Goal: Information Seeking & Learning: Learn about a topic

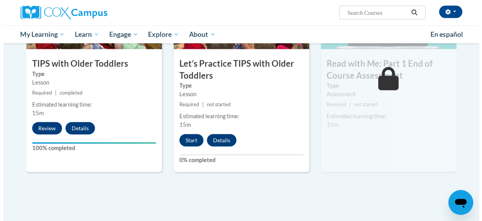
scroll to position [838, 0]
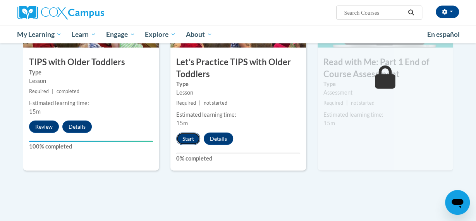
click at [192, 139] on button "Start" at bounding box center [188, 139] width 24 height 12
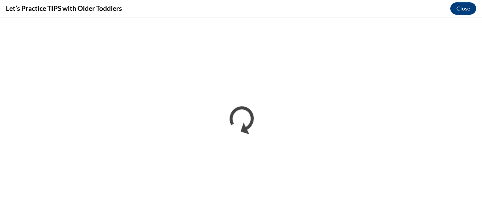
scroll to position [0, 0]
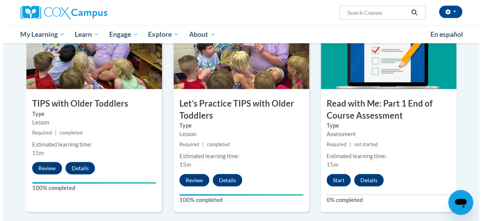
scroll to position [809, 0]
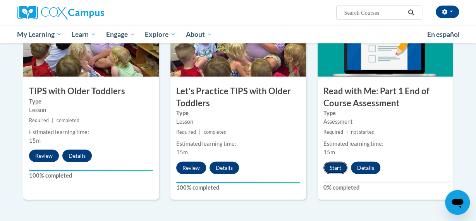
click at [331, 167] on button "Start" at bounding box center [336, 168] width 24 height 12
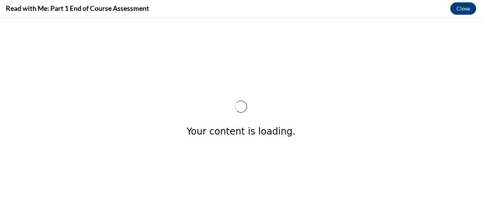
scroll to position [0, 0]
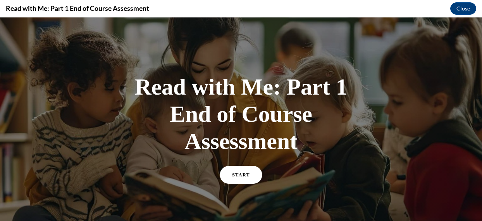
click at [243, 177] on link "START" at bounding box center [241, 175] width 42 height 18
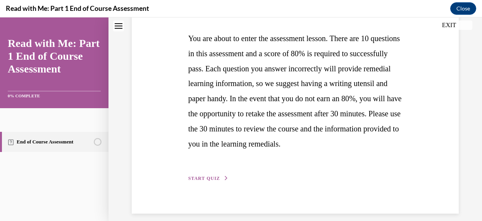
scroll to position [181, 0]
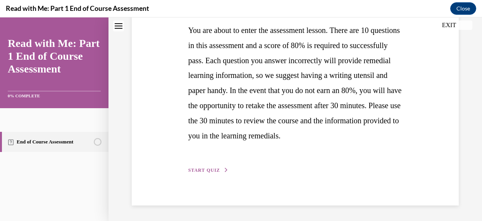
click at [215, 170] on span "START QUIZ" at bounding box center [204, 169] width 32 height 5
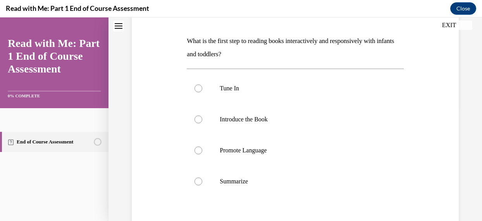
scroll to position [109, 0]
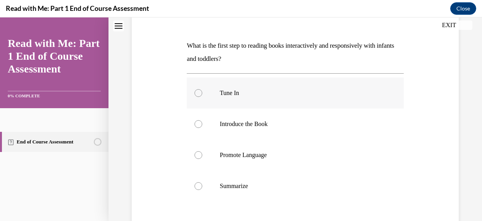
click at [199, 93] on div at bounding box center [199, 93] width 8 height 8
click at [199, 93] on input "Tune In" at bounding box center [199, 93] width 8 height 8
radio input "true"
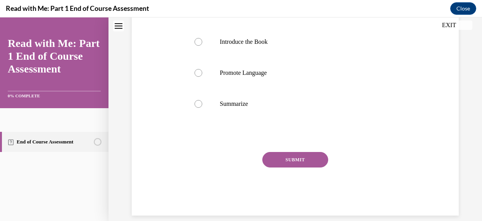
click at [294, 157] on button "SUBMIT" at bounding box center [295, 160] width 66 height 16
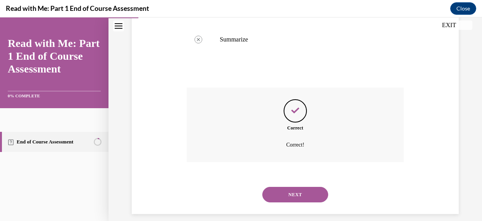
scroll to position [263, 0]
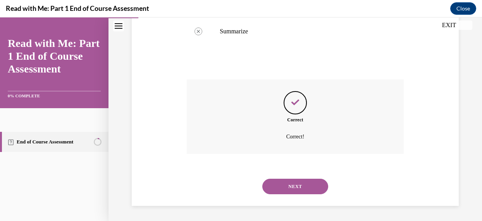
click at [290, 188] on button "NEXT" at bounding box center [295, 187] width 66 height 16
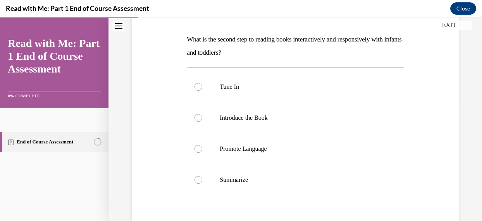
scroll to position [119, 0]
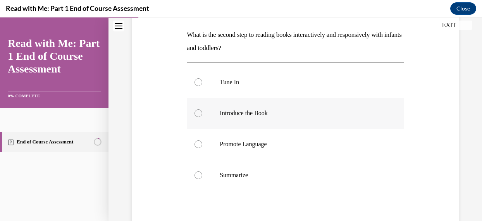
click at [196, 110] on div at bounding box center [199, 113] width 8 height 8
click at [196, 110] on input "Introduce the Book" at bounding box center [199, 113] width 8 height 8
radio input "true"
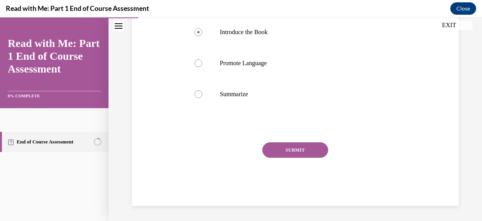
click at [298, 156] on button "SUBMIT" at bounding box center [295, 150] width 66 height 16
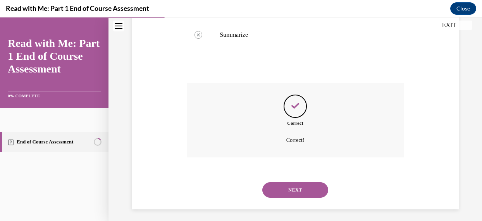
scroll to position [263, 0]
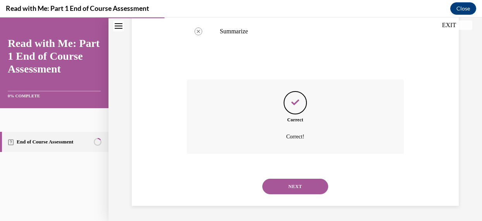
click at [305, 180] on button "NEXT" at bounding box center [295, 187] width 66 height 16
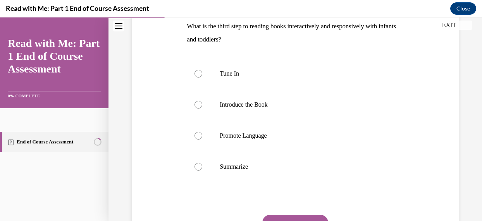
scroll to position [133, 0]
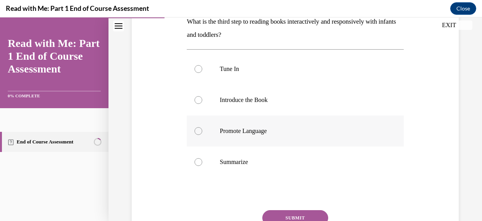
click at [197, 132] on div at bounding box center [199, 131] width 8 height 8
click at [197, 132] on input "Promote Language" at bounding box center [199, 131] width 8 height 8
radio input "true"
click at [308, 214] on button "SUBMIT" at bounding box center [295, 218] width 66 height 16
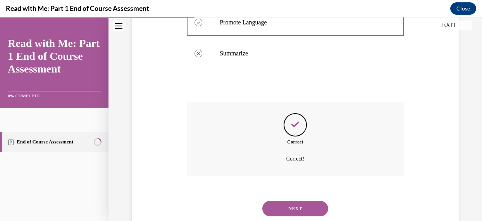
scroll to position [263, 0]
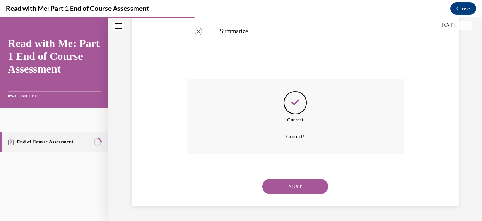
click at [288, 180] on button "NEXT" at bounding box center [295, 187] width 66 height 16
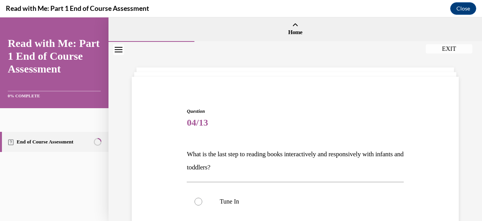
scroll to position [200, 0]
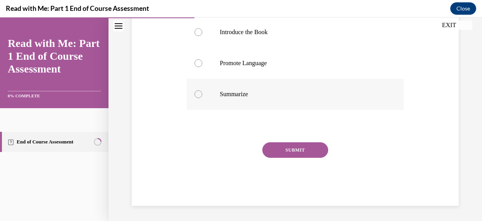
click at [197, 94] on div at bounding box center [199, 94] width 8 height 8
click at [197, 94] on input "Summarize" at bounding box center [199, 94] width 8 height 8
radio input "true"
click at [299, 148] on button "SUBMIT" at bounding box center [295, 150] width 66 height 16
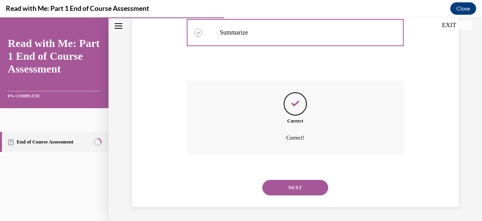
scroll to position [263, 0]
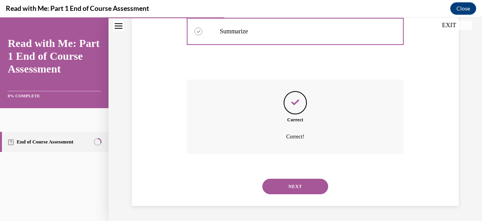
click at [303, 188] on button "NEXT" at bounding box center [295, 187] width 66 height 16
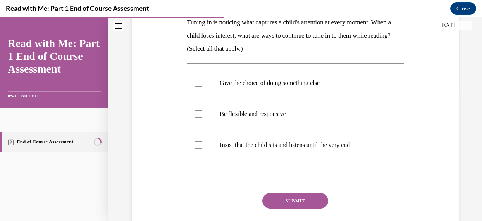
scroll to position [136, 0]
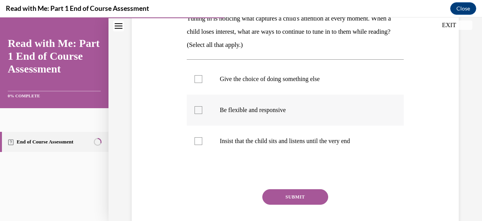
click at [202, 112] on label "Be flexible and responsive" at bounding box center [295, 110] width 217 height 31
click at [202, 112] on input "Be flexible and responsive" at bounding box center [199, 110] width 8 height 8
checkbox input "true"
click at [313, 194] on button "SUBMIT" at bounding box center [295, 197] width 66 height 16
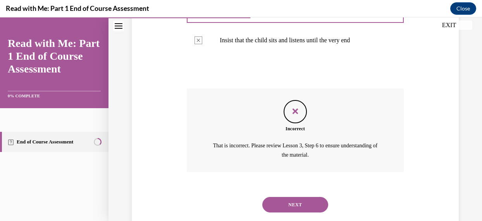
scroll to position [254, 0]
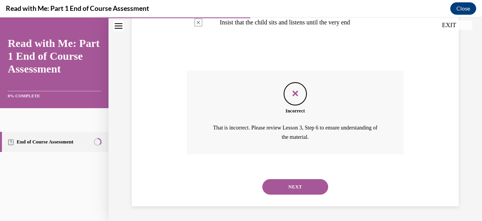
click at [305, 188] on button "NEXT" at bounding box center [295, 187] width 66 height 16
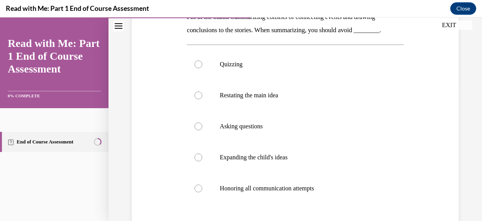
scroll to position [141, 0]
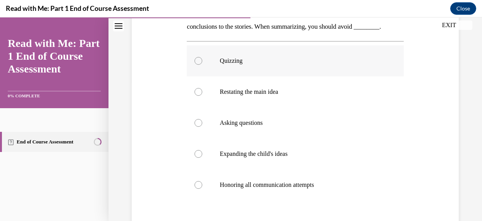
click at [196, 60] on div at bounding box center [199, 61] width 8 height 8
click at [196, 60] on input "Quizzing" at bounding box center [199, 61] width 8 height 8
radio input "true"
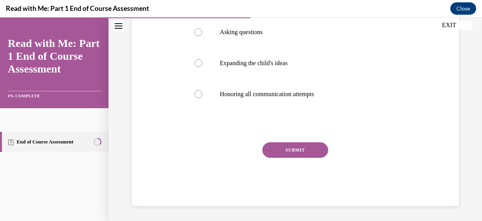
click at [301, 151] on button "SUBMIT" at bounding box center [295, 150] width 66 height 16
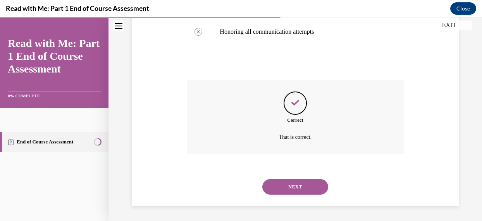
scroll to position [294, 0]
click at [303, 188] on button "NEXT" at bounding box center [295, 187] width 66 height 16
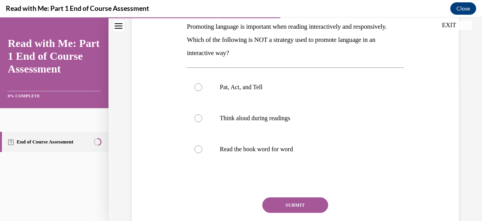
scroll to position [129, 0]
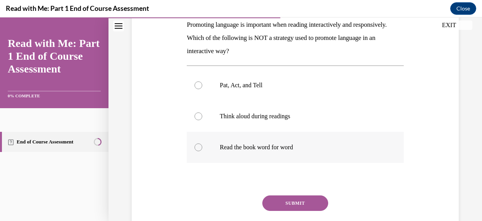
click at [198, 148] on div at bounding box center [199, 147] width 8 height 8
click at [198, 148] on input "Read the book word for word" at bounding box center [199, 147] width 8 height 8
radio input "true"
click at [288, 200] on button "SUBMIT" at bounding box center [295, 203] width 66 height 16
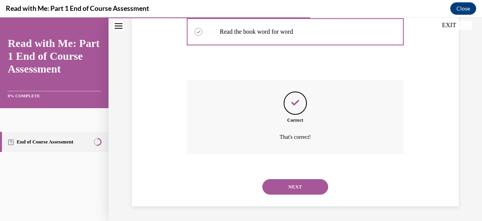
scroll to position [245, 0]
click at [291, 189] on button "NEXT" at bounding box center [295, 187] width 66 height 16
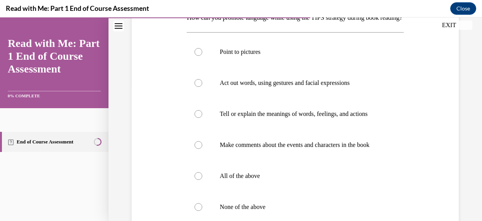
scroll to position [138, 0]
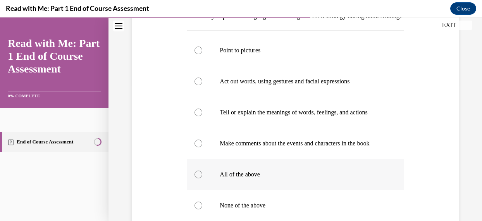
click at [198, 178] on div at bounding box center [199, 175] width 8 height 8
click at [198, 178] on input "All of the above" at bounding box center [199, 175] width 8 height 8
radio input "true"
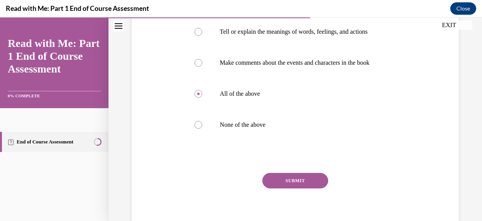
scroll to position [219, 0]
click at [313, 188] on button "SUBMIT" at bounding box center [295, 180] width 66 height 16
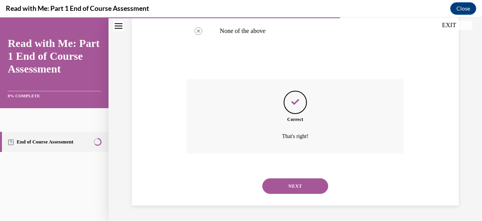
scroll to position [333, 0]
click at [294, 182] on button "NEXT" at bounding box center [295, 186] width 66 height 16
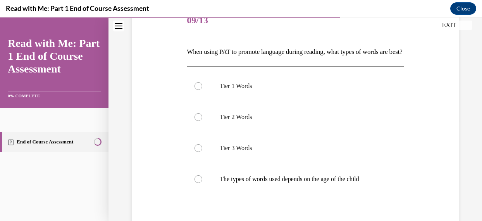
scroll to position [107, 0]
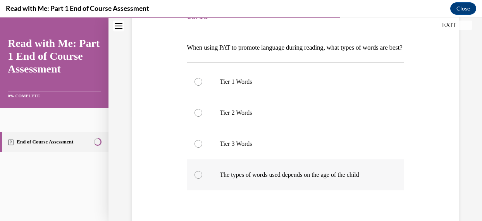
click at [195, 179] on div at bounding box center [199, 175] width 8 height 8
click at [195, 179] on input "The types of words used depends on the age of the child" at bounding box center [199, 175] width 8 height 8
radio input "true"
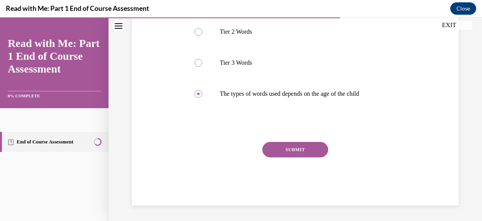
click at [310, 156] on button "SUBMIT" at bounding box center [295, 150] width 66 height 16
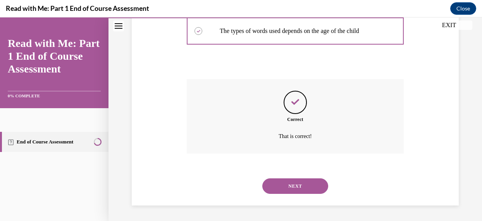
scroll to position [263, 0]
click at [308, 183] on button "NEXT" at bounding box center [295, 186] width 66 height 16
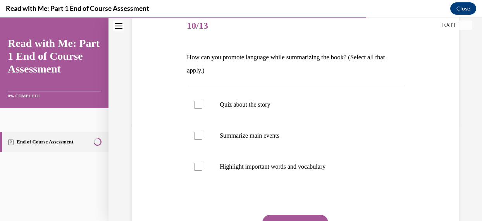
scroll to position [99, 0]
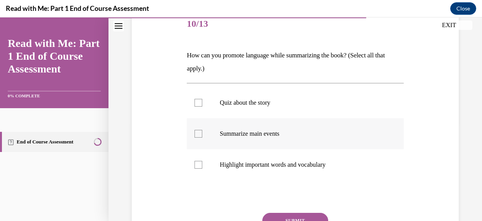
click at [196, 136] on div at bounding box center [199, 134] width 8 height 8
click at [196, 136] on input "Summarize main events" at bounding box center [199, 134] width 8 height 8
checkbox input "true"
click at [200, 167] on div at bounding box center [199, 165] width 8 height 8
click at [200, 167] on input "Highlight important words and vocabulary" at bounding box center [199, 165] width 8 height 8
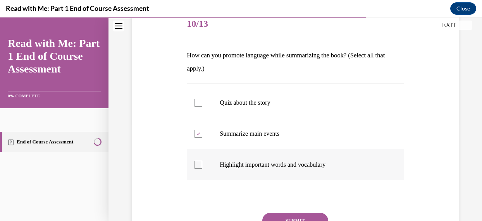
checkbox input "true"
click at [289, 217] on button "SUBMIT" at bounding box center [295, 221] width 66 height 16
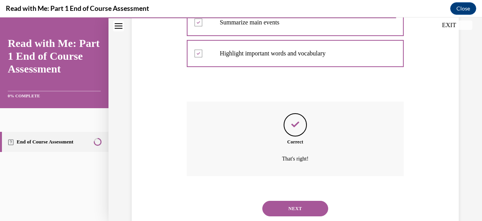
scroll to position [232, 0]
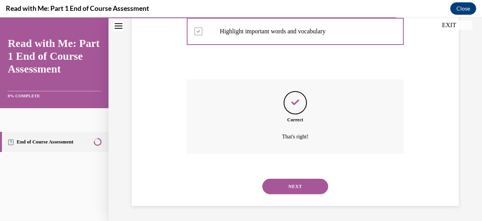
click at [302, 179] on button "NEXT" at bounding box center [295, 187] width 66 height 16
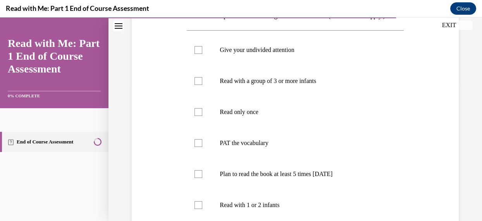
scroll to position [143, 0]
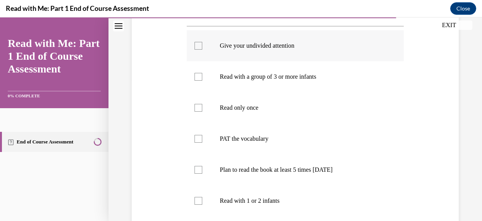
click at [200, 50] on div at bounding box center [199, 46] width 8 height 8
click at [200, 50] on input "Give your undivided attention" at bounding box center [199, 46] width 8 height 8
checkbox input "true"
click at [200, 143] on div at bounding box center [199, 139] width 8 height 8
click at [200, 143] on input "PAT the vocabulary" at bounding box center [199, 139] width 8 height 8
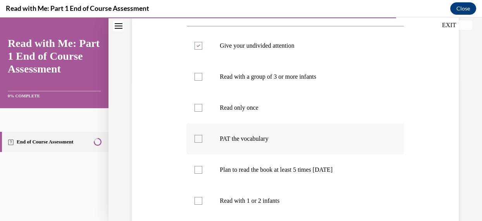
checkbox input "true"
click at [196, 205] on div at bounding box center [199, 201] width 8 height 8
click at [196, 205] on input "Read with 1 or 2 infants" at bounding box center [199, 201] width 8 height 8
checkbox input "true"
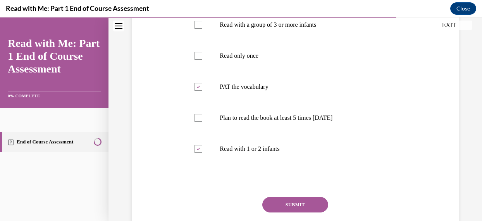
scroll to position [195, 0]
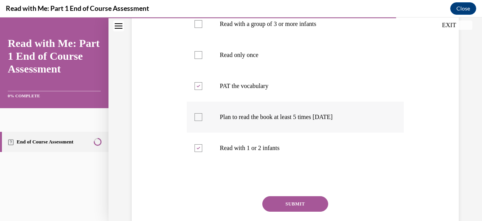
click at [198, 121] on div at bounding box center [199, 117] width 8 height 8
click at [198, 121] on input "Plan to read the book at least 5 times in 2 weeks" at bounding box center [199, 117] width 8 height 8
checkbox input "true"
click at [289, 212] on button "SUBMIT" at bounding box center [295, 204] width 66 height 16
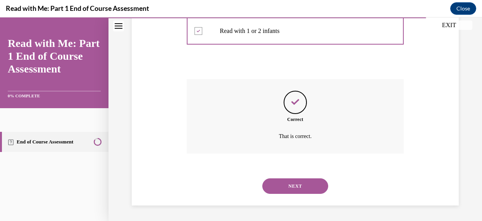
scroll to position [325, 0]
click at [284, 185] on button "NEXT" at bounding box center [295, 186] width 66 height 16
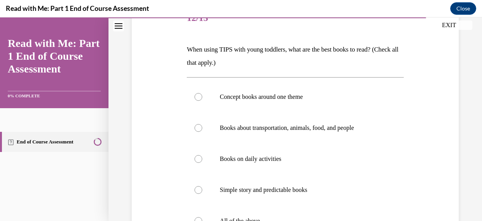
scroll to position [105, 0]
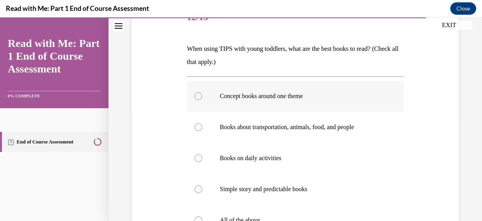
click at [199, 95] on div at bounding box center [199, 96] width 8 height 8
click at [199, 95] on input "Concept books around one theme" at bounding box center [199, 96] width 8 height 8
radio input "true"
click at [197, 130] on div at bounding box center [199, 127] width 8 height 8
click at [197, 130] on input "Books about transportation, animals, food, and people" at bounding box center [199, 127] width 8 height 8
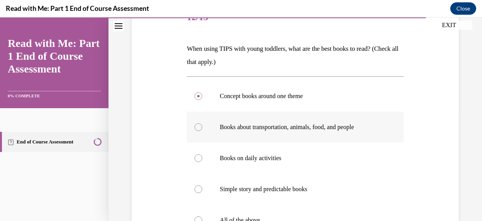
radio input "true"
click at [198, 219] on div at bounding box center [199, 220] width 8 height 8
click at [198, 219] on input "All of the above" at bounding box center [199, 220] width 8 height 8
radio input "true"
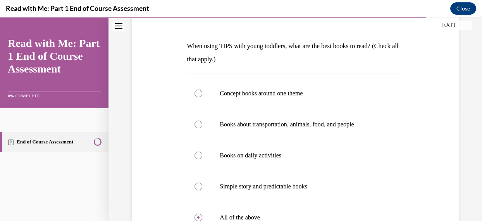
scroll to position [209, 0]
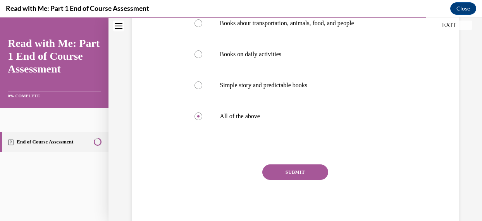
click at [293, 167] on button "SUBMIT" at bounding box center [295, 172] width 66 height 16
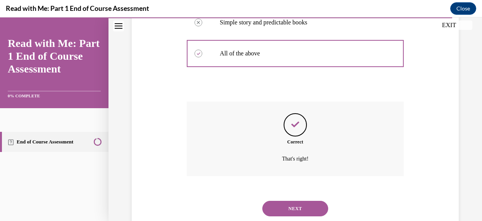
scroll to position [294, 0]
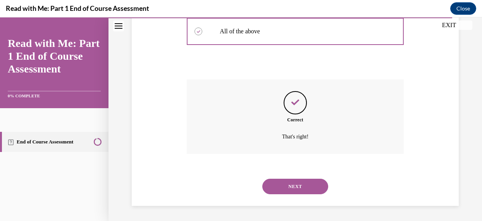
click at [297, 186] on button "NEXT" at bounding box center [295, 187] width 66 height 16
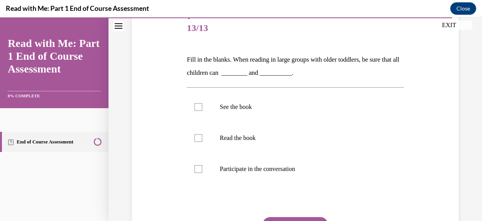
scroll to position [98, 0]
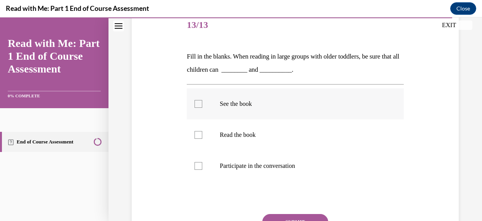
click at [196, 105] on div at bounding box center [199, 104] width 8 height 8
click at [196, 105] on input "See the book" at bounding box center [199, 104] width 8 height 8
checkbox input "true"
click at [201, 167] on div at bounding box center [199, 166] width 8 height 8
click at [201, 167] on input "Participate in the conversation" at bounding box center [199, 166] width 8 height 8
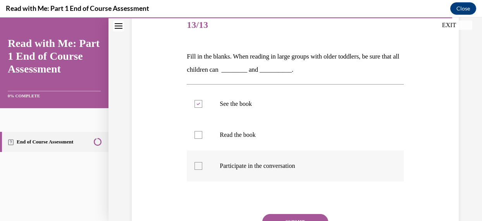
checkbox input "true"
click at [288, 219] on button "SUBMIT" at bounding box center [295, 222] width 66 height 16
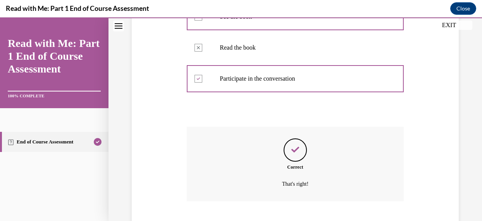
scroll to position [232, 0]
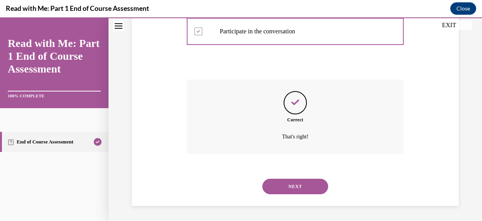
click at [286, 187] on button "NEXT" at bounding box center [295, 187] width 66 height 16
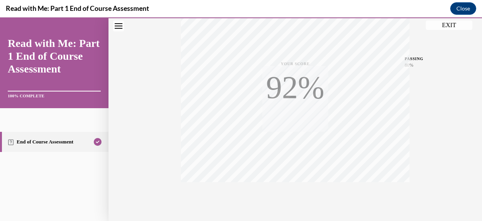
scroll to position [193, 0]
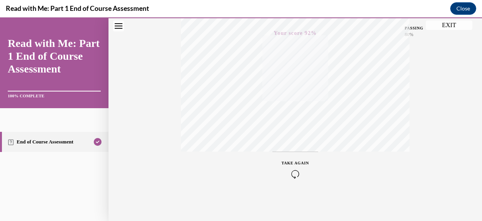
click at [449, 24] on button "EXIT" at bounding box center [449, 25] width 47 height 9
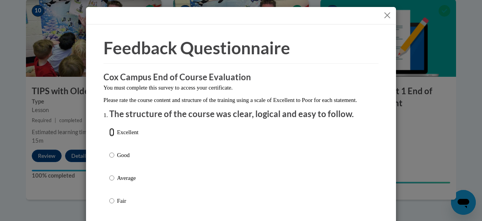
click at [109, 136] on input "Excellent" at bounding box center [111, 132] width 5 height 9
radio input "true"
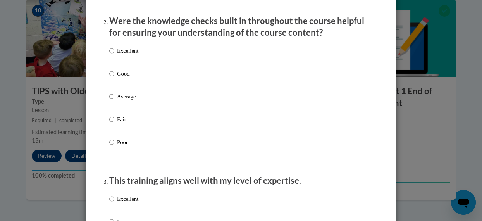
scroll to position [251, 0]
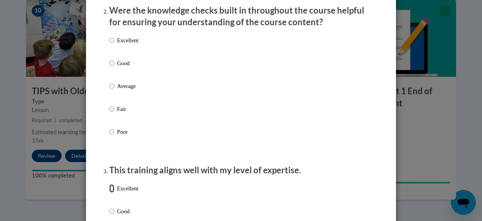
click at [109, 193] on input "Excellent" at bounding box center [111, 188] width 5 height 9
radio input "true"
click at [109, 45] on input "Excellent" at bounding box center [111, 40] width 5 height 9
radio input "true"
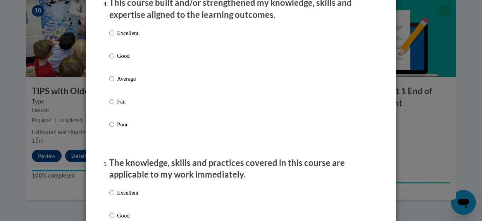
scroll to position [596, 0]
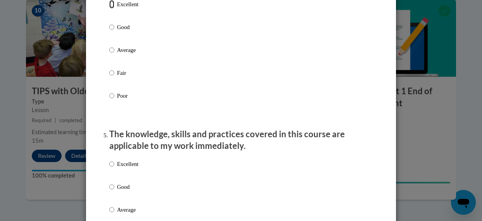
click at [110, 9] on input "Excellent" at bounding box center [111, 4] width 5 height 9
radio input "true"
click at [109, 168] on input "Excellent" at bounding box center [111, 164] width 5 height 9
radio input "true"
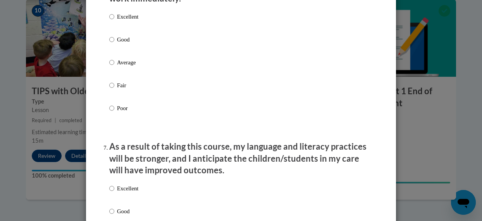
scroll to position [915, 0]
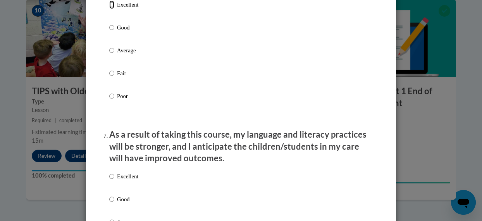
click at [109, 9] on input "Excellent" at bounding box center [111, 4] width 5 height 9
radio input "true"
click at [109, 181] on input "Excellent" at bounding box center [111, 176] width 5 height 9
radio input "true"
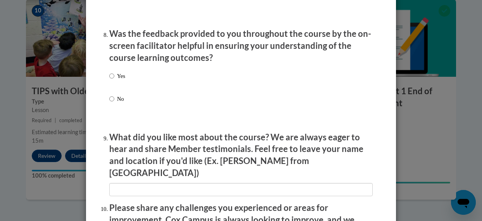
scroll to position [1218, 0]
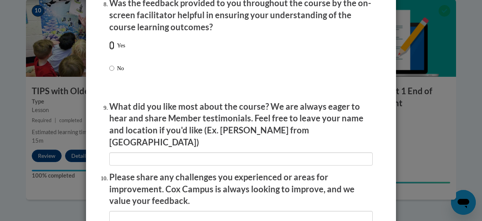
click at [109, 50] on input "Yes" at bounding box center [111, 45] width 5 height 9
radio input "true"
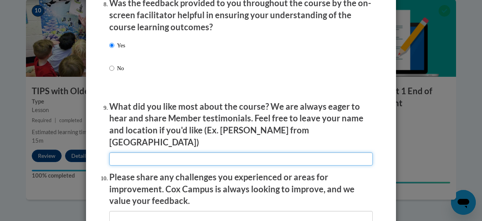
click at [136, 152] on input "textbox" at bounding box center [241, 158] width 264 height 13
type input "easy to follow"
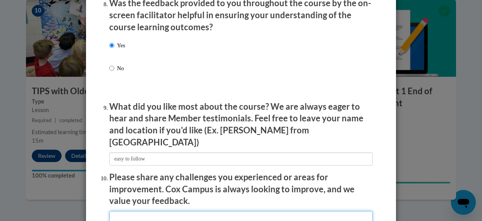
type input "none"
type input "any"
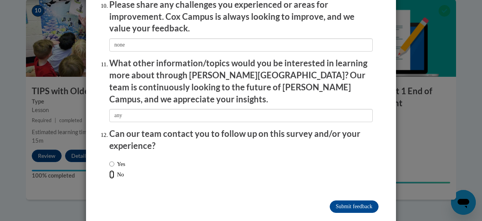
click at [109, 170] on input "No" at bounding box center [111, 174] width 5 height 9
radio input "true"
click at [348, 200] on input "Submit feedback" at bounding box center [354, 206] width 49 height 12
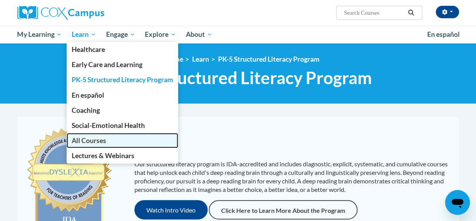
click at [96, 139] on span "All Courses" at bounding box center [89, 140] width 34 height 8
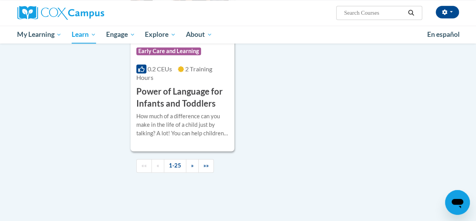
scroll to position [1935, 0]
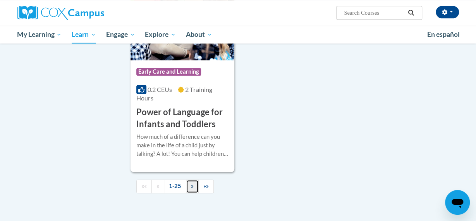
click at [191, 183] on span "»" at bounding box center [192, 186] width 3 height 7
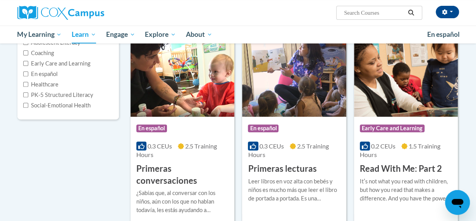
scroll to position [111, 0]
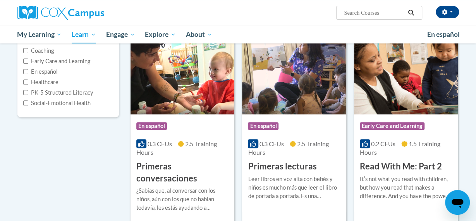
click at [415, 165] on h3 "Read With Me: Part 2" at bounding box center [401, 166] width 82 height 12
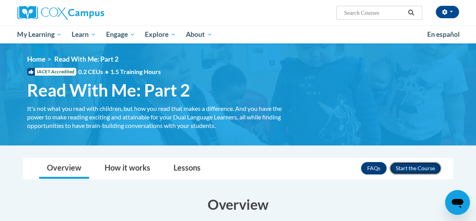
click at [419, 170] on button "Enroll" at bounding box center [416, 168] width 52 height 12
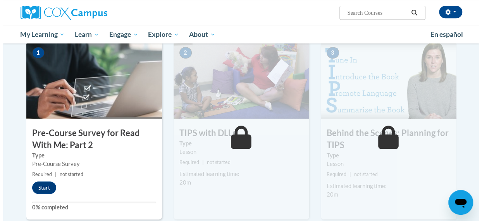
scroll to position [175, 0]
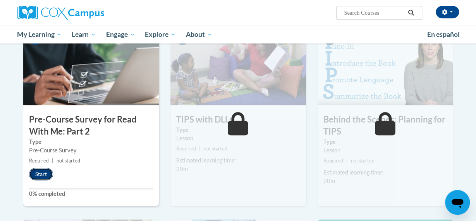
click at [41, 172] on button "Start" at bounding box center [41, 174] width 24 height 12
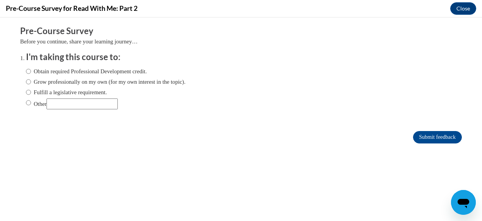
scroll to position [0, 0]
click at [26, 69] on input "Obtain required Professional Development credit." at bounding box center [28, 71] width 5 height 9
radio input "true"
click at [436, 138] on input "Submit feedback" at bounding box center [437, 137] width 49 height 12
